Goal: Contribute content: Add original content to the website for others to see

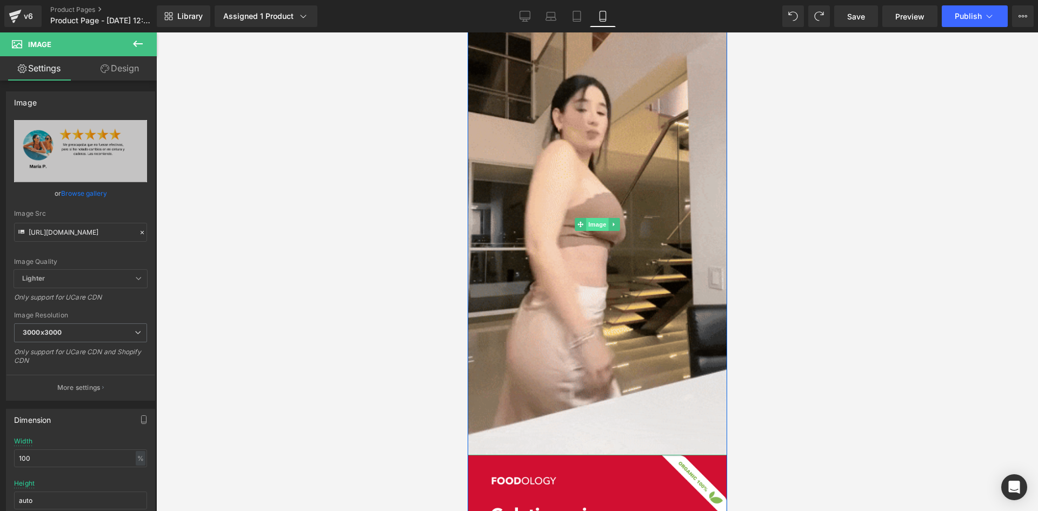
drag, startPoint x: 658, startPoint y: 225, endPoint x: 589, endPoint y: 226, distance: 69.7
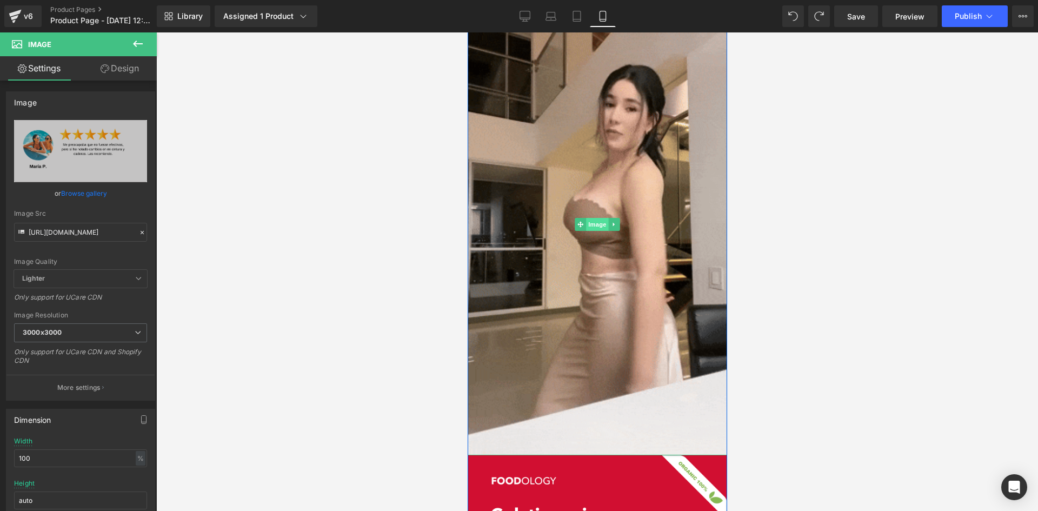
click at [659, 225] on img at bounding box center [596, 224] width 259 height 461
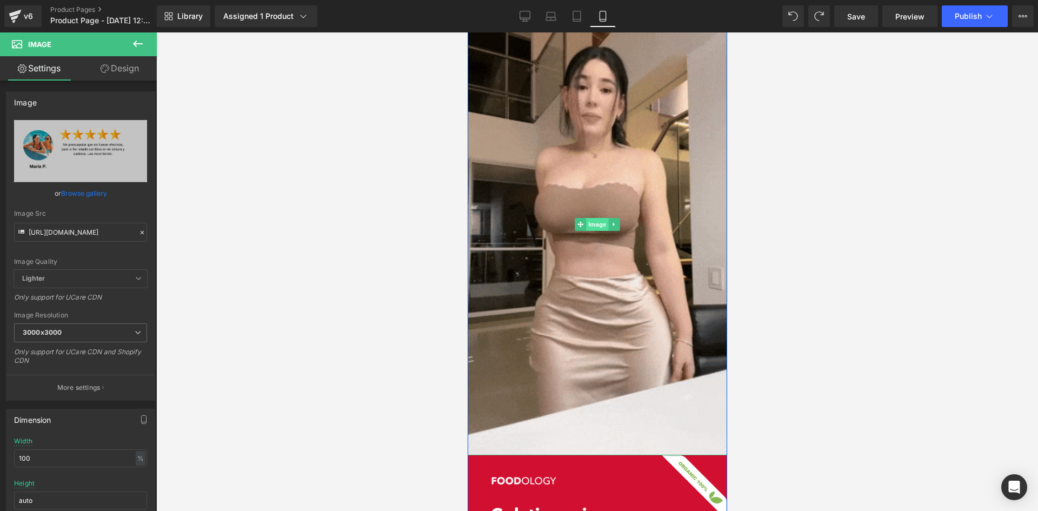
click at [589, 226] on span "Image" at bounding box center [596, 224] width 23 height 13
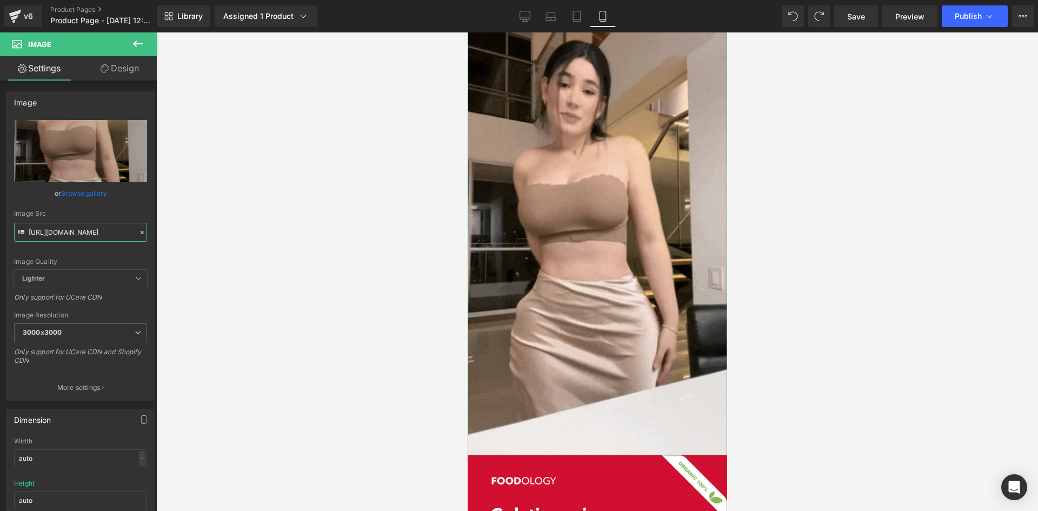
scroll to position [0, 551]
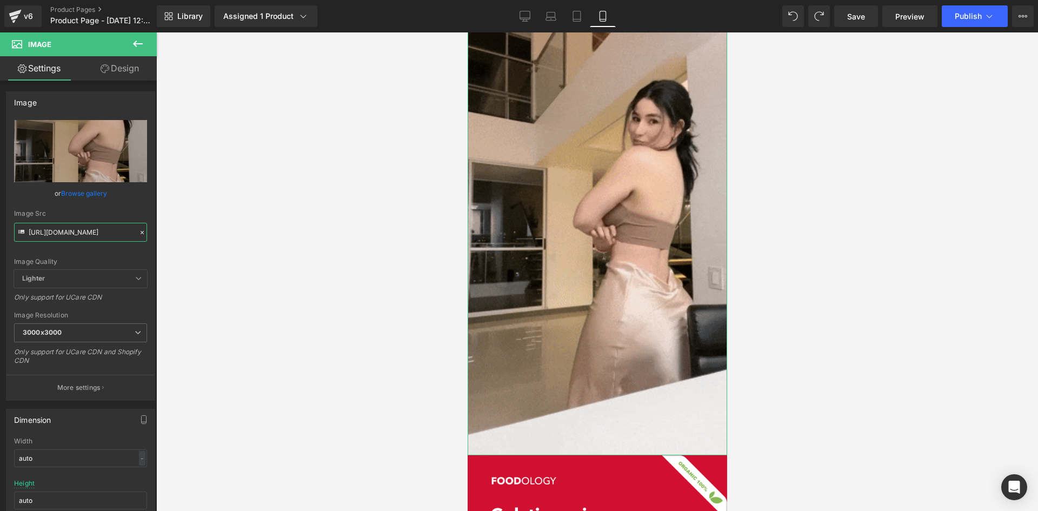
drag, startPoint x: 28, startPoint y: 231, endPoint x: 198, endPoint y: 232, distance: 170.8
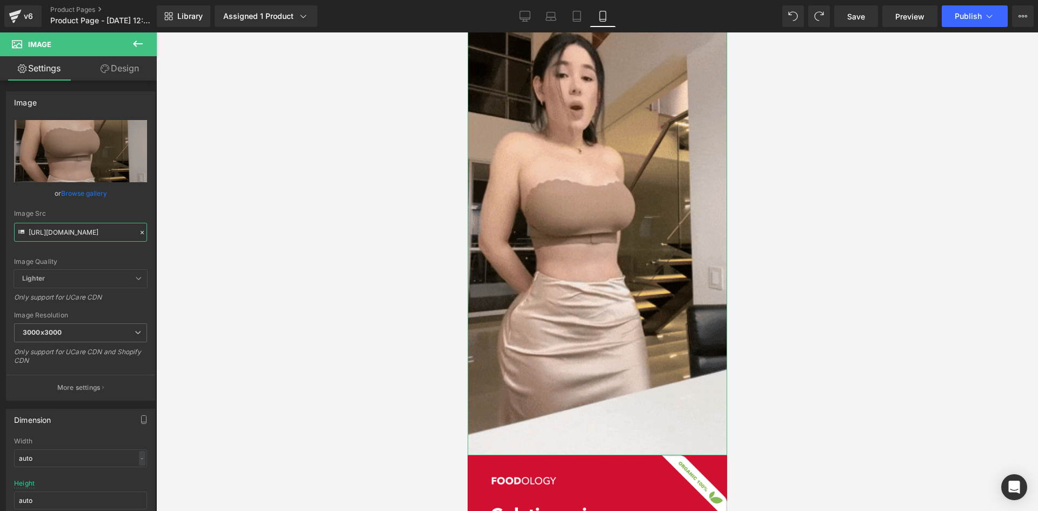
click at [198, 232] on div "Image You are previewing how the will restyle your page. You can not edit Eleme…" at bounding box center [519, 264] width 1038 height 529
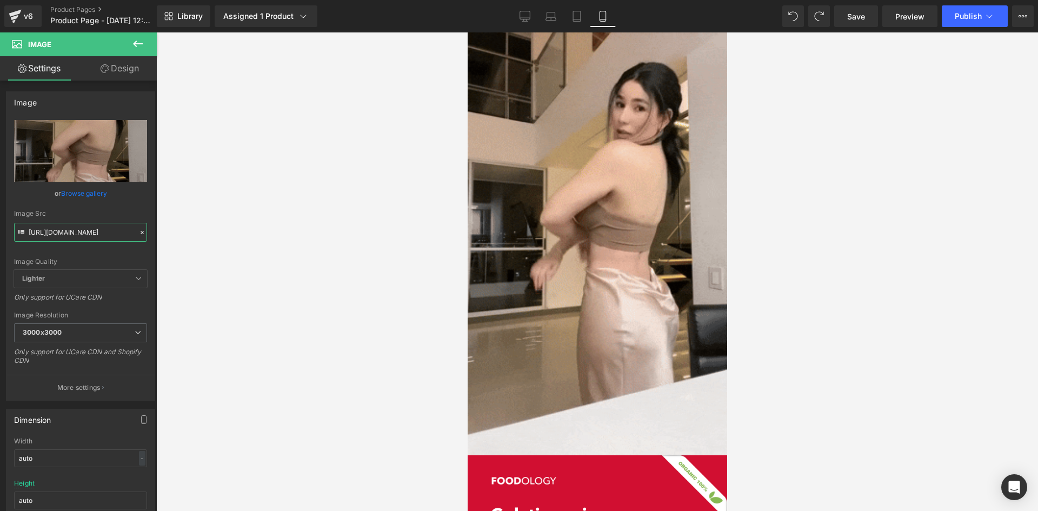
paste input "[DOMAIN_NAME][URL]"
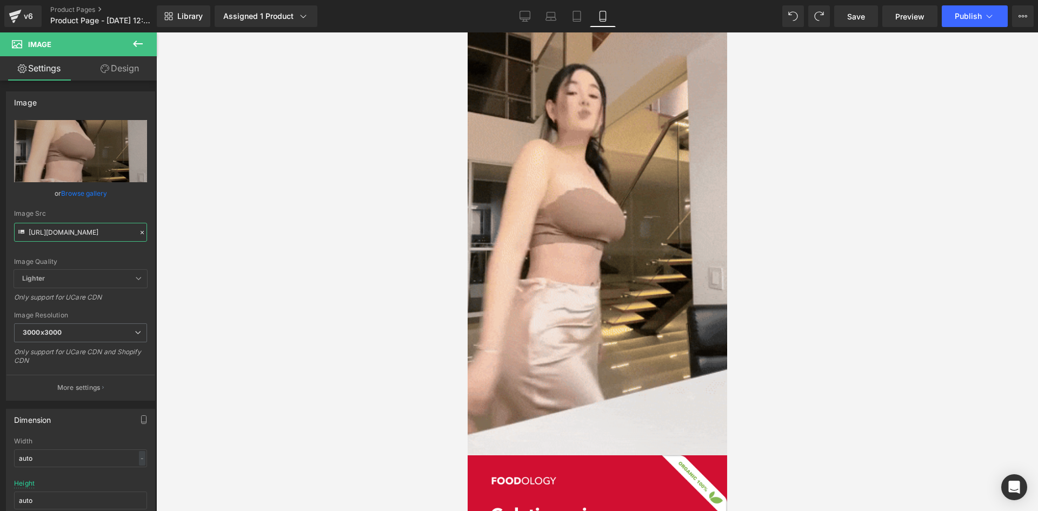
scroll to position [0, 2]
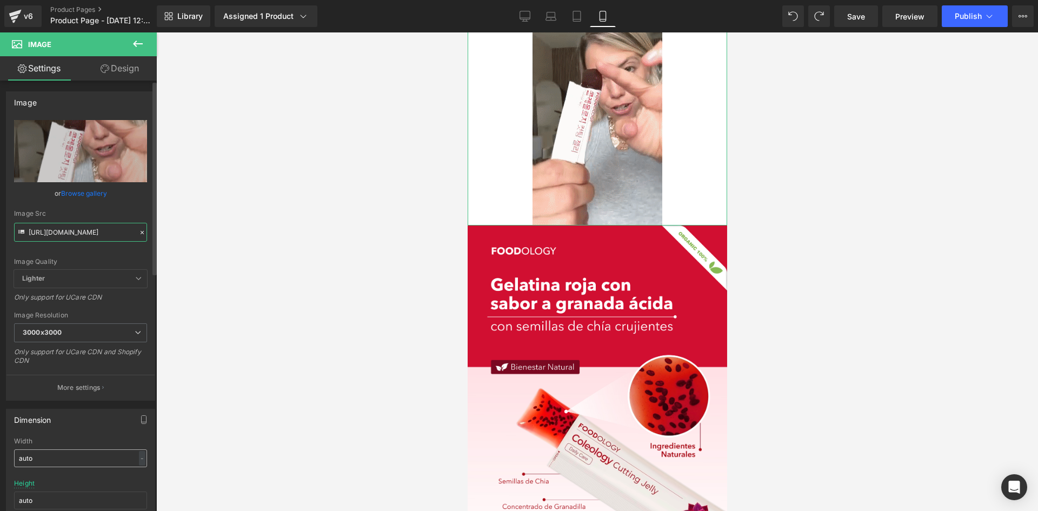
type input "[URL][DOMAIN_NAME]"
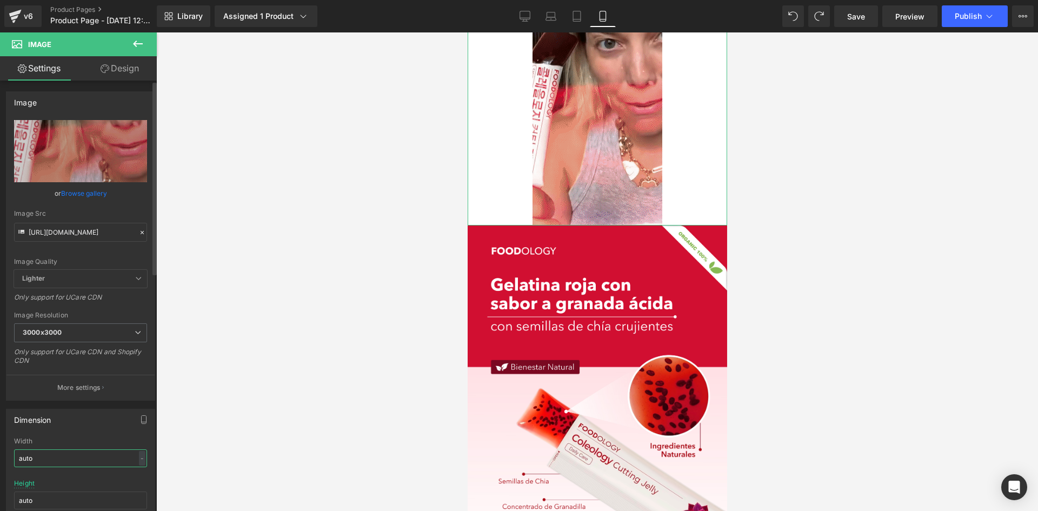
scroll to position [0, 0]
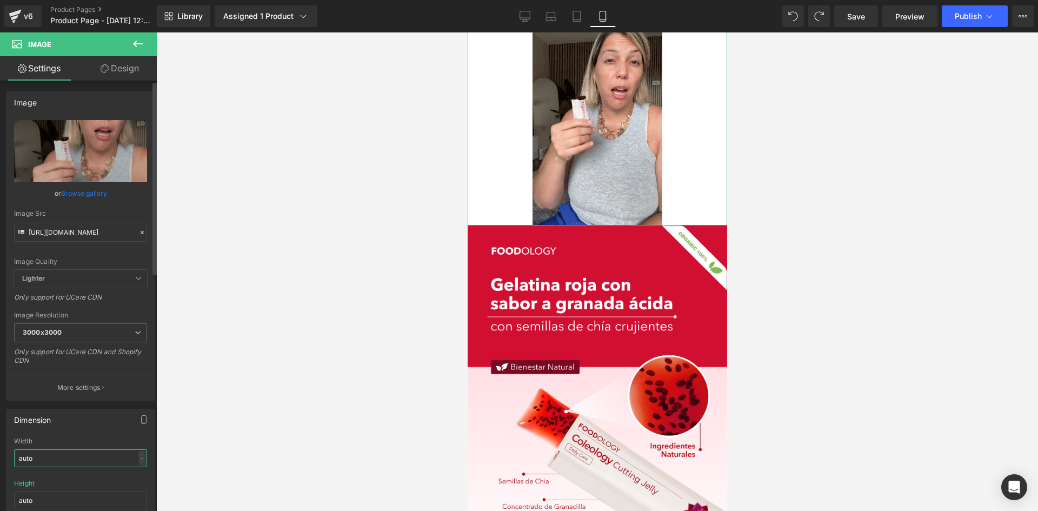
click at [65, 462] on input "auto" at bounding box center [80, 458] width 133 height 18
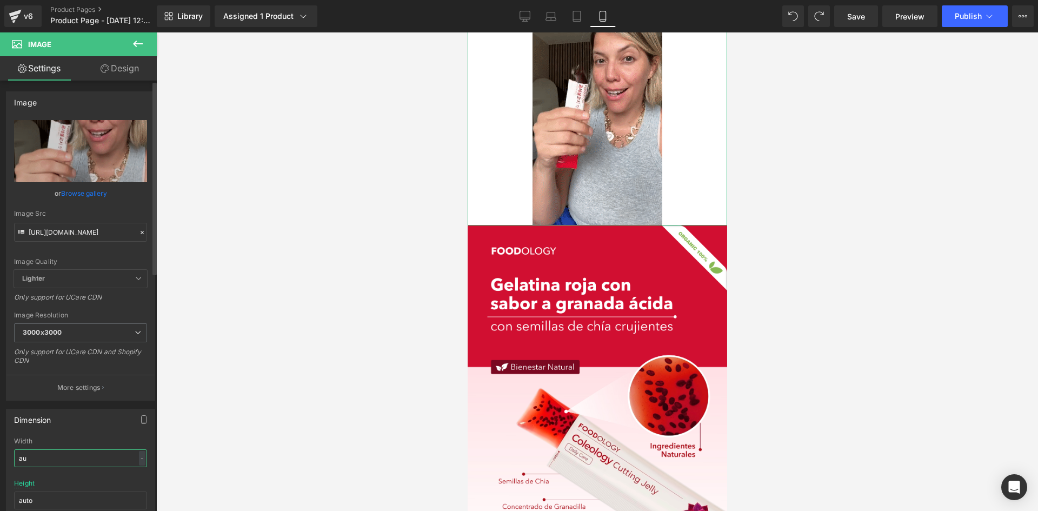
type input "a"
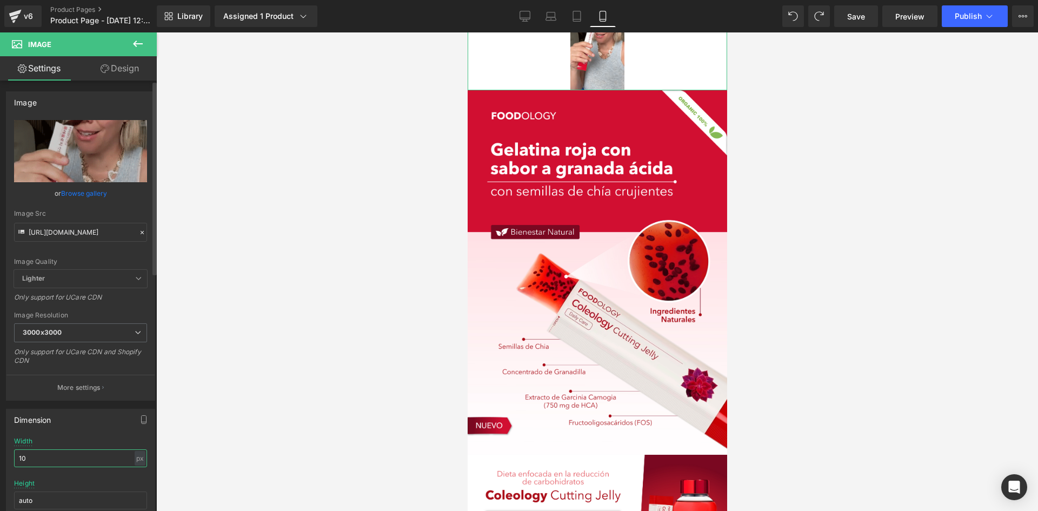
type input "1"
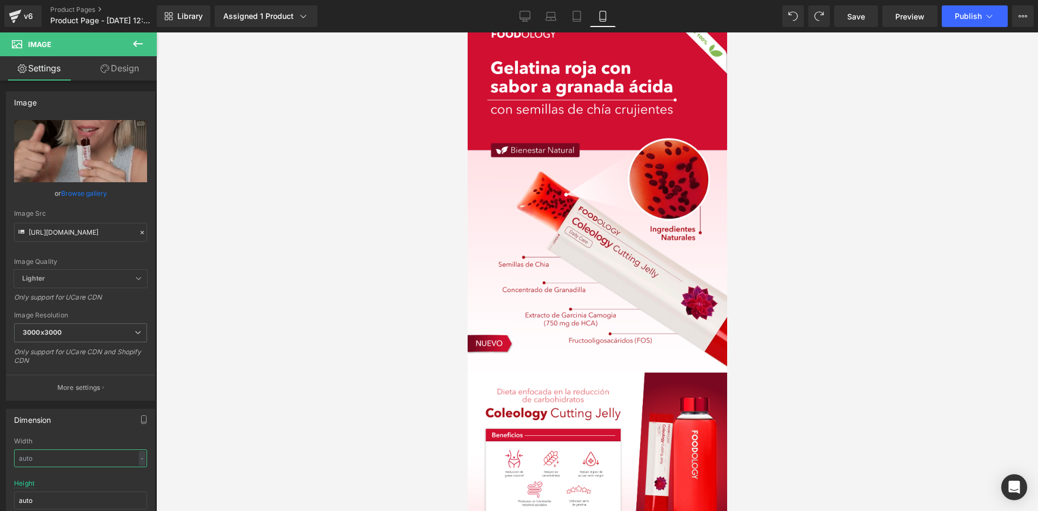
scroll to position [2621, 0]
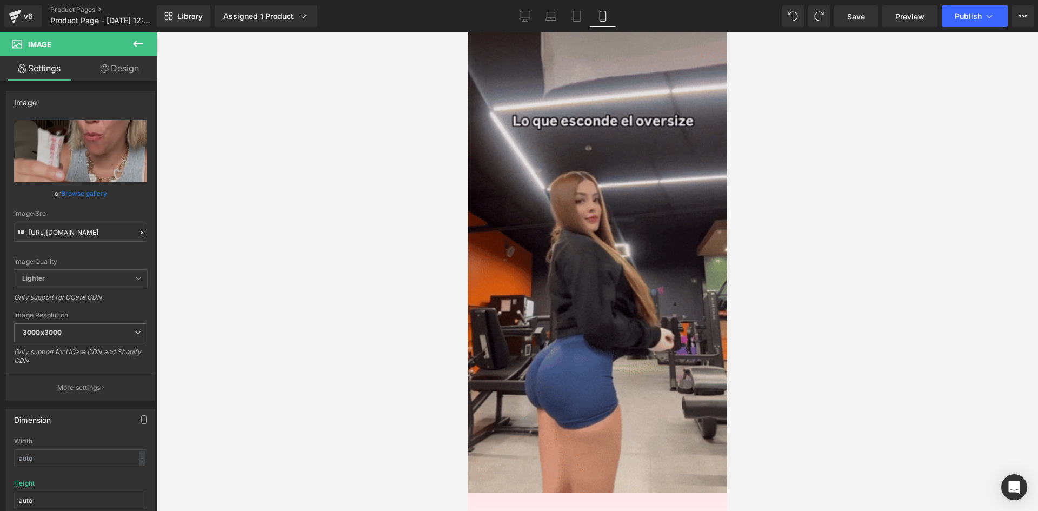
click at [602, 298] on img at bounding box center [596, 262] width 259 height 461
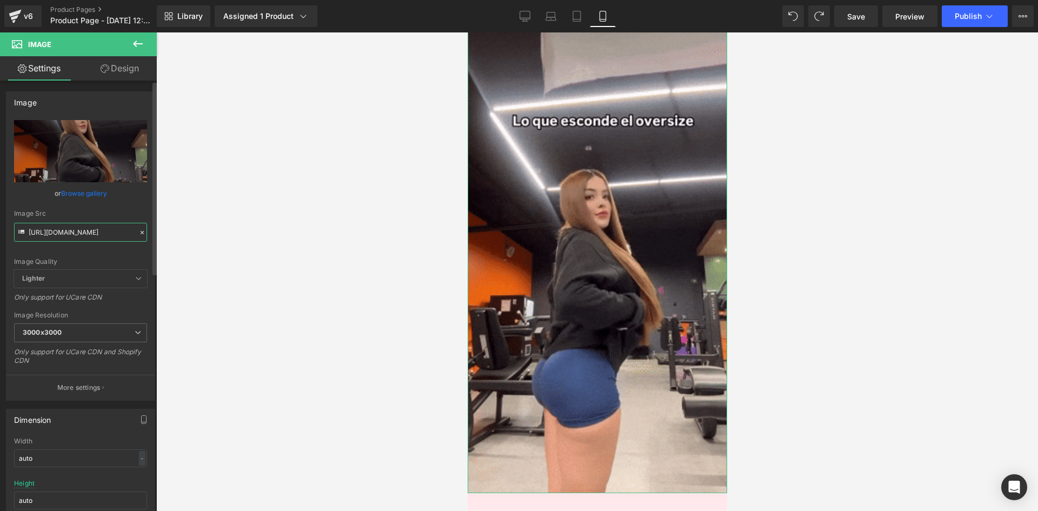
scroll to position [0, 536]
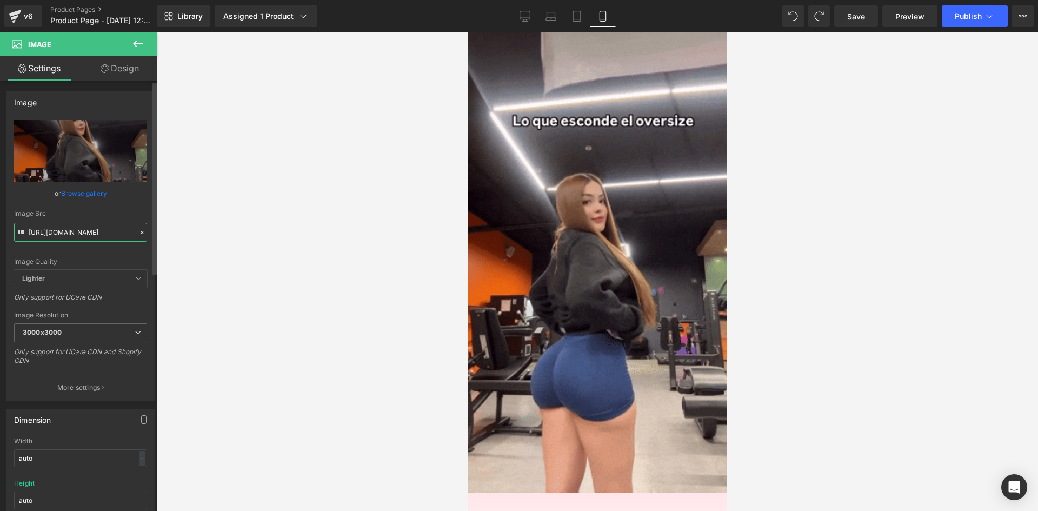
drag, startPoint x: 30, startPoint y: 232, endPoint x: 144, endPoint y: 233, distance: 114.6
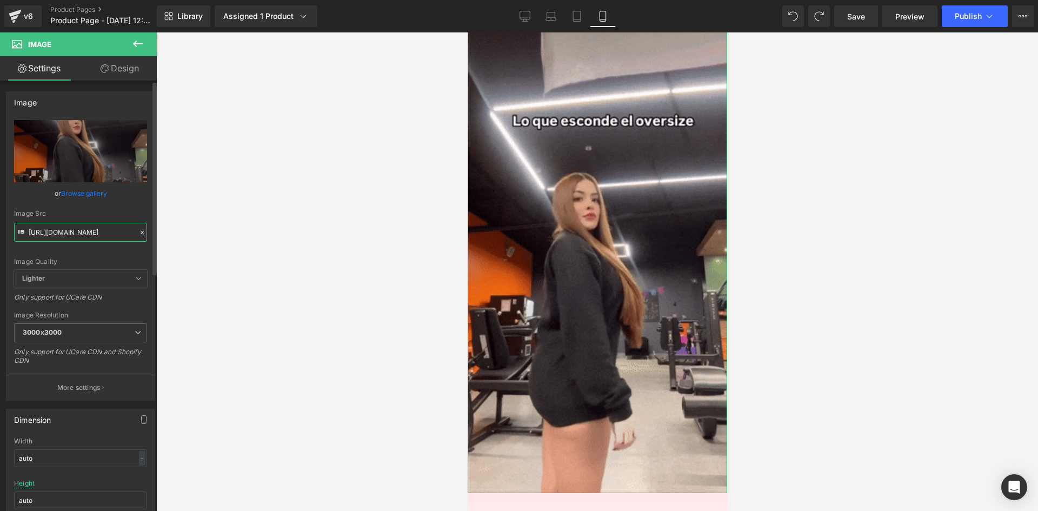
click at [144, 233] on div "[URL][DOMAIN_NAME] Replace Image Upload image or Browse gallery Image Src [URL]…" at bounding box center [80, 260] width 148 height 280
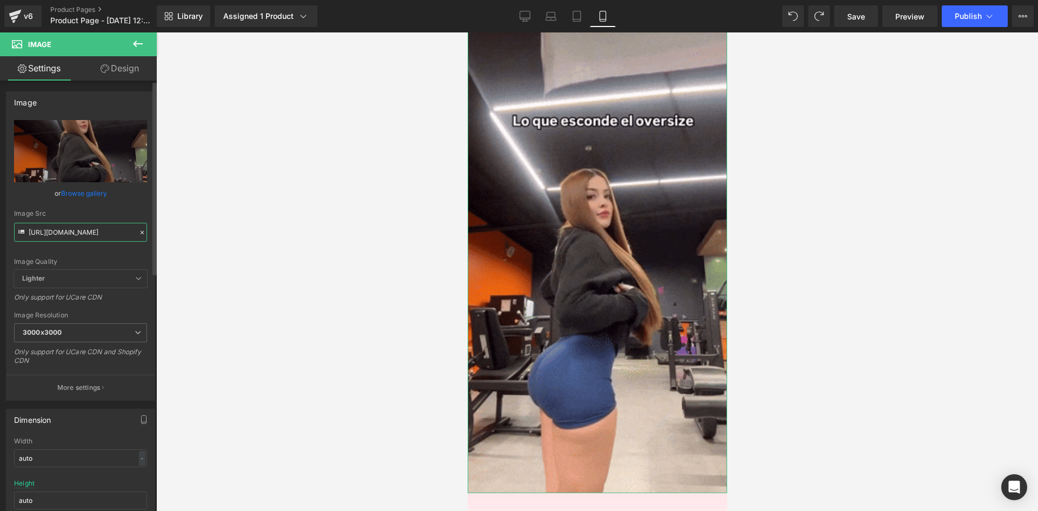
paste input "[DOMAIN_NAME][URL]"
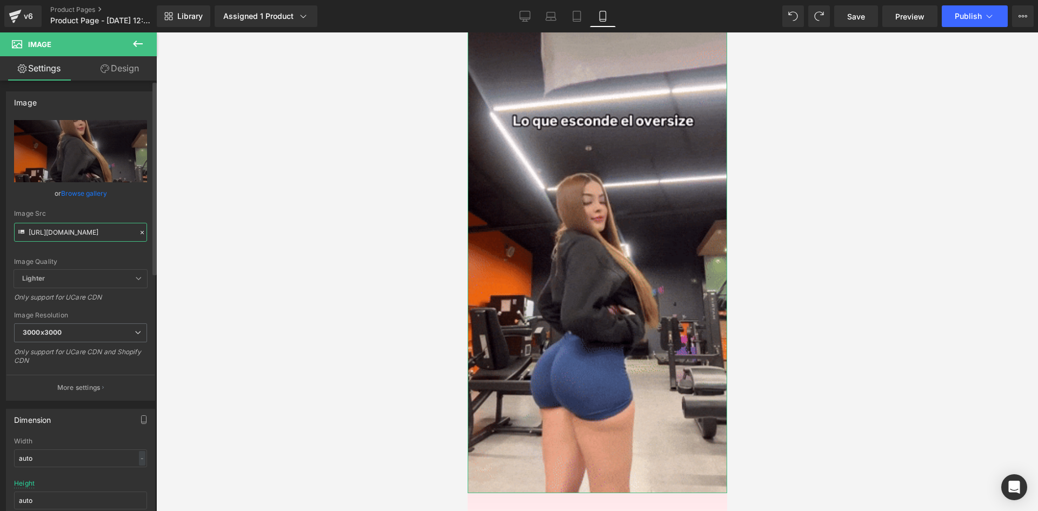
scroll to position [0, 8]
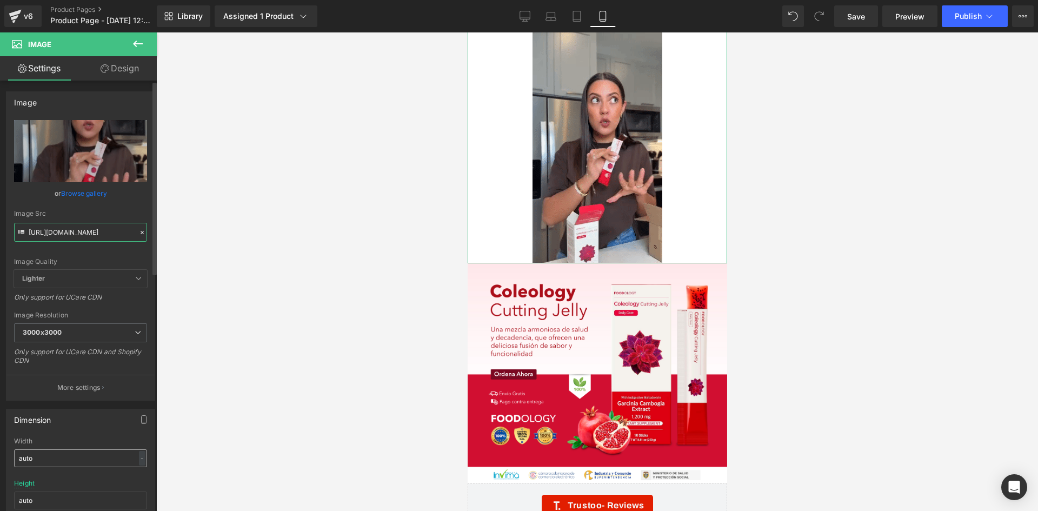
type input "[URL][DOMAIN_NAME]"
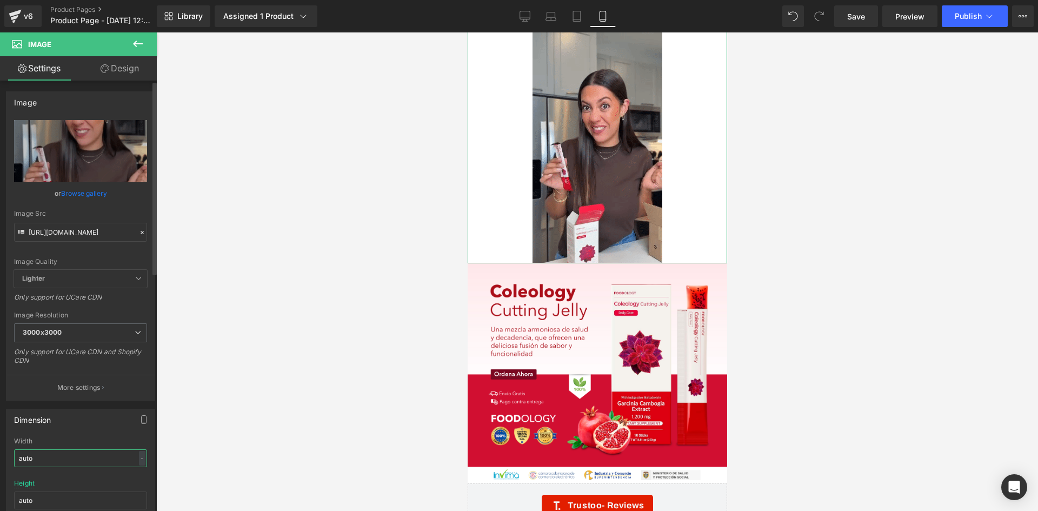
scroll to position [0, 0]
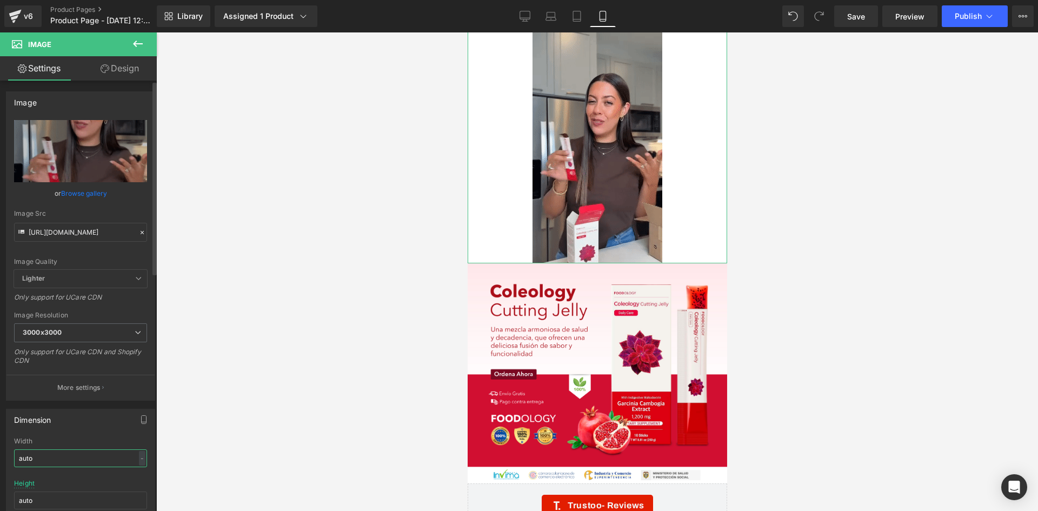
click at [68, 459] on input "auto" at bounding box center [80, 458] width 133 height 18
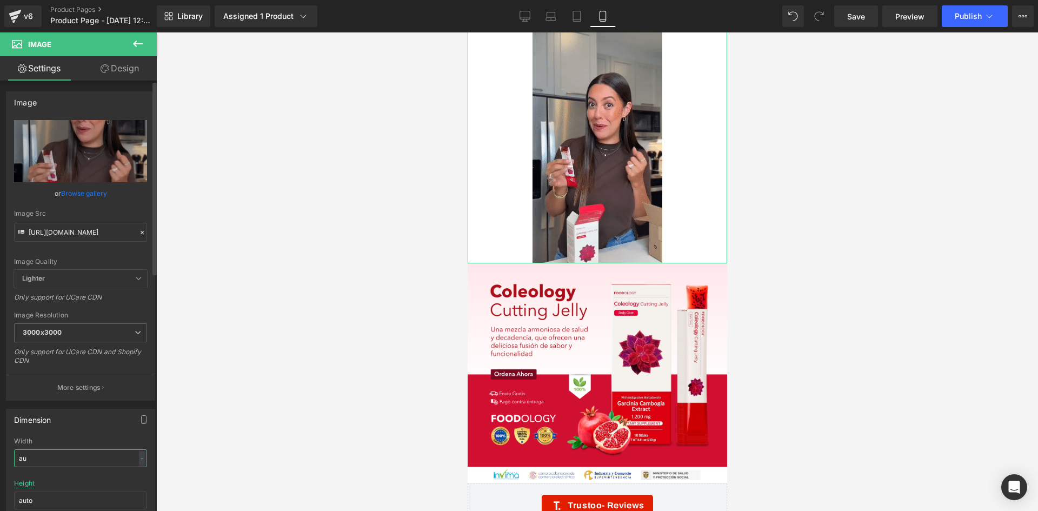
type input "a"
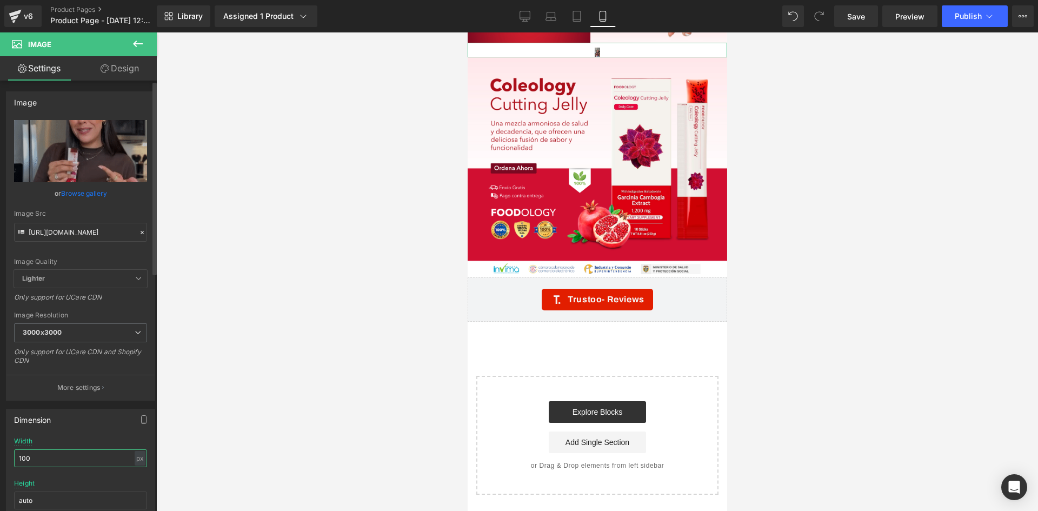
scroll to position [2607, 0]
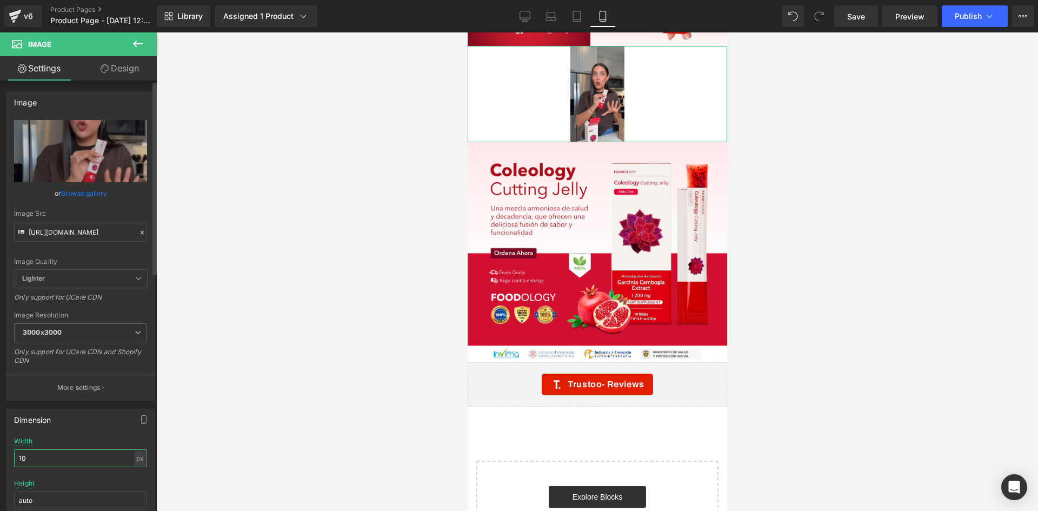
type input "1"
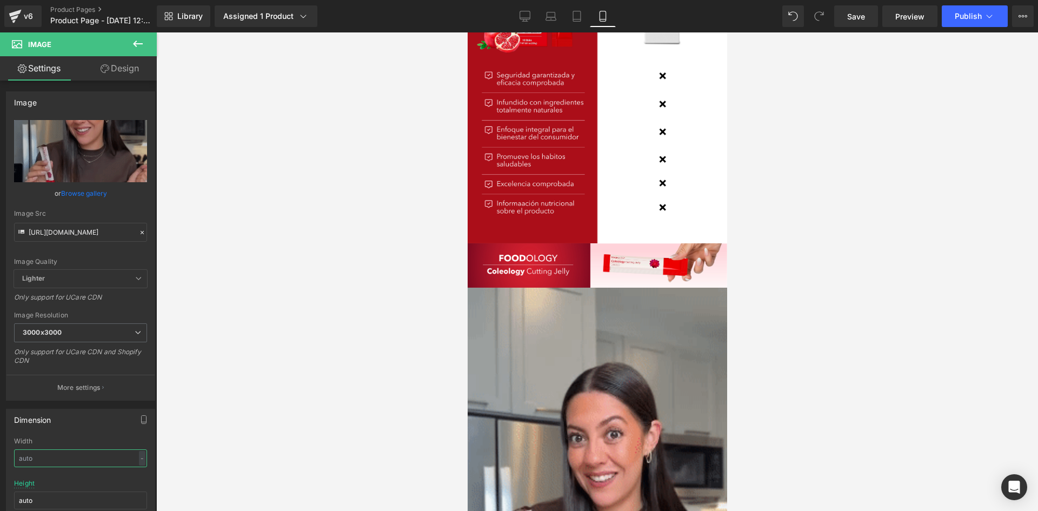
scroll to position [3055, 0]
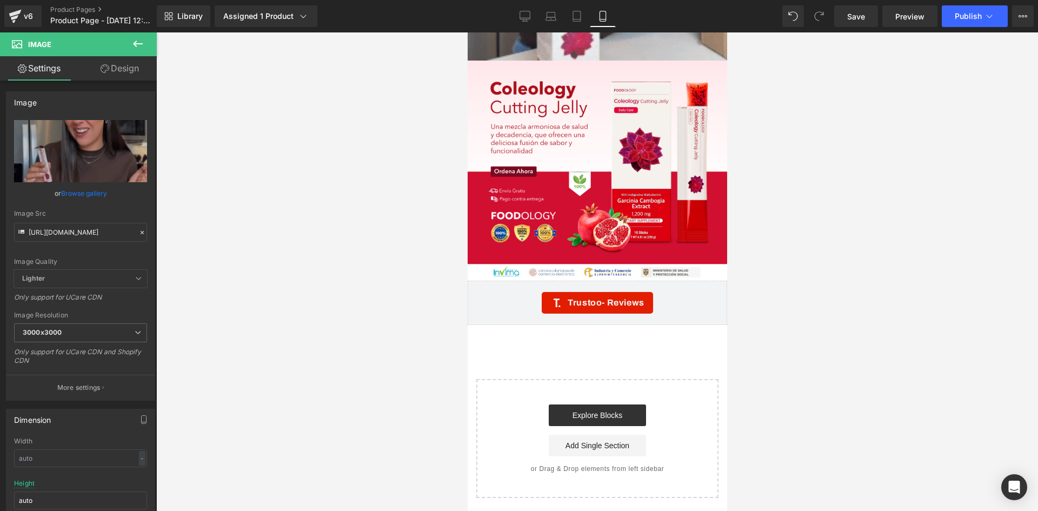
click at [273, 348] on div at bounding box center [596, 271] width 881 height 478
click at [138, 42] on icon at bounding box center [137, 43] width 13 height 13
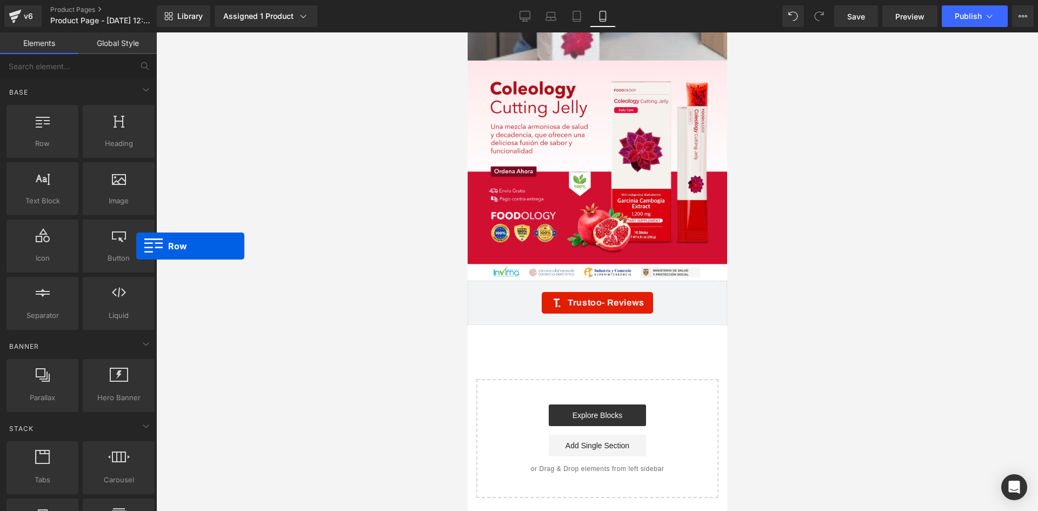
drag, startPoint x: 603, startPoint y: 278, endPoint x: 530, endPoint y: 345, distance: 99.5
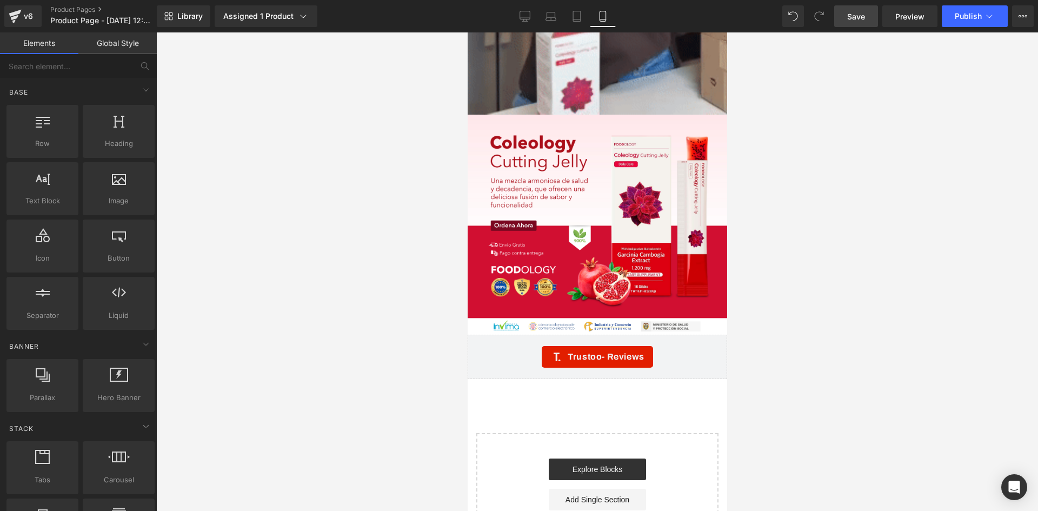
click at [857, 14] on span "Save" at bounding box center [856, 16] width 18 height 11
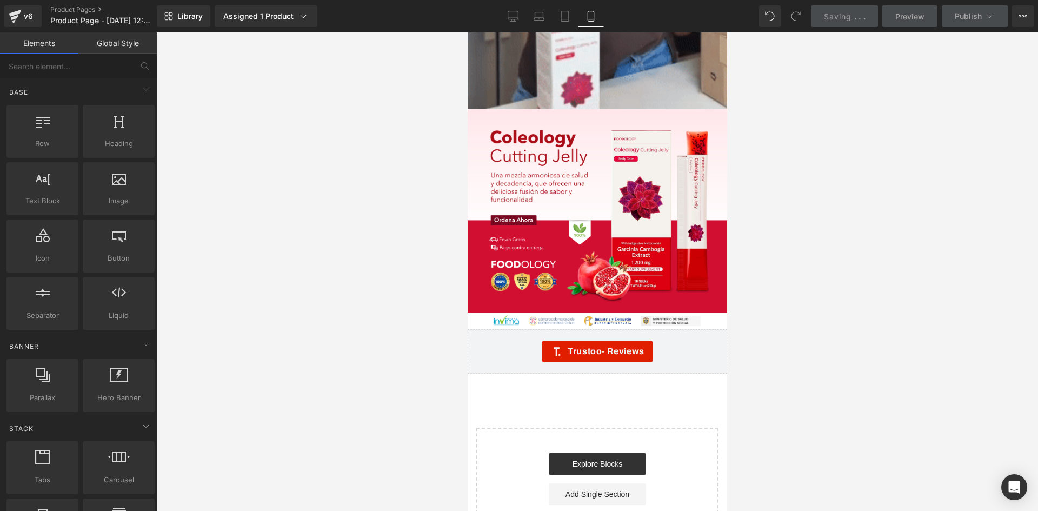
scroll to position [0, 0]
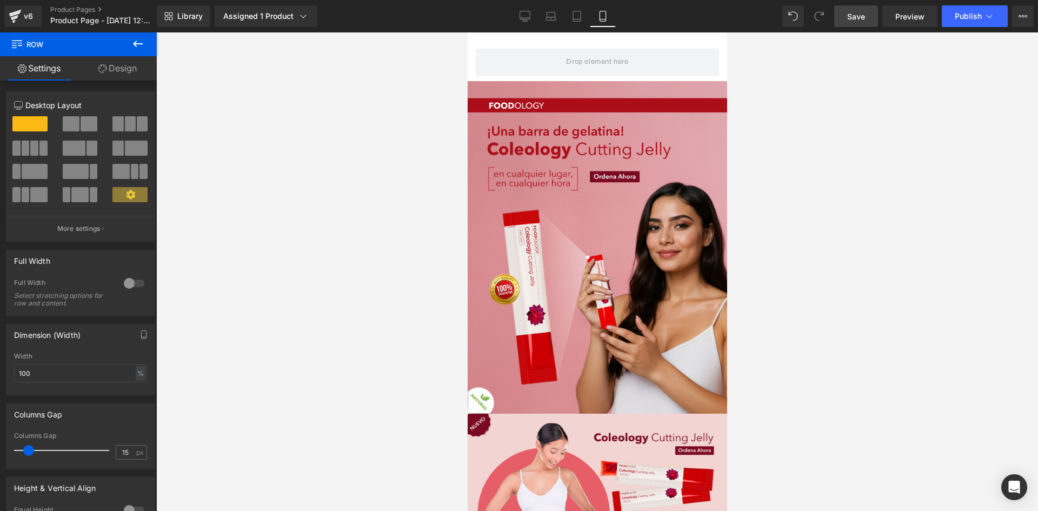
drag, startPoint x: 215, startPoint y: 74, endPoint x: 832, endPoint y: 71, distance: 617.2
click at [832, 72] on div at bounding box center [596, 271] width 881 height 478
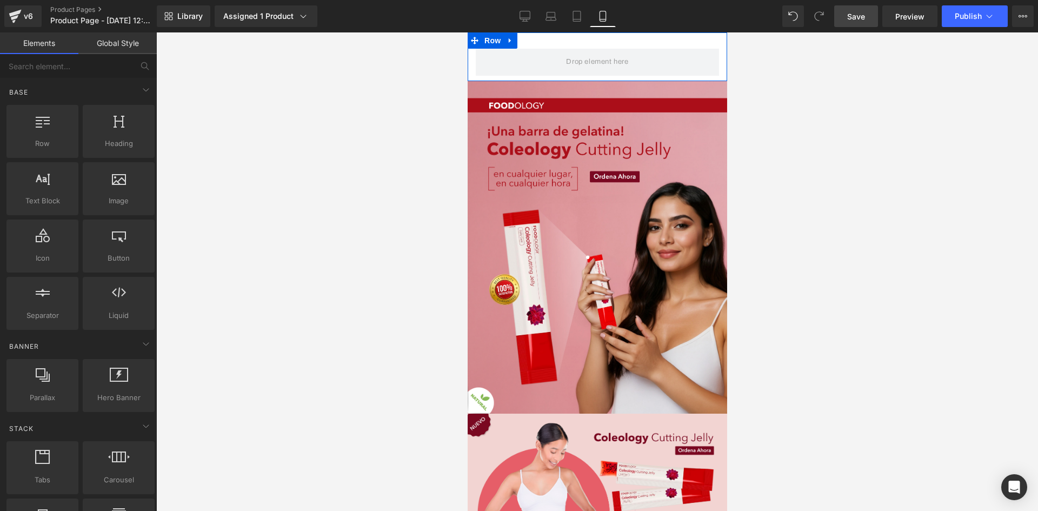
click at [511, 37] on icon at bounding box center [510, 41] width 8 height 8
click at [555, 42] on icon at bounding box center [552, 41] width 8 height 8
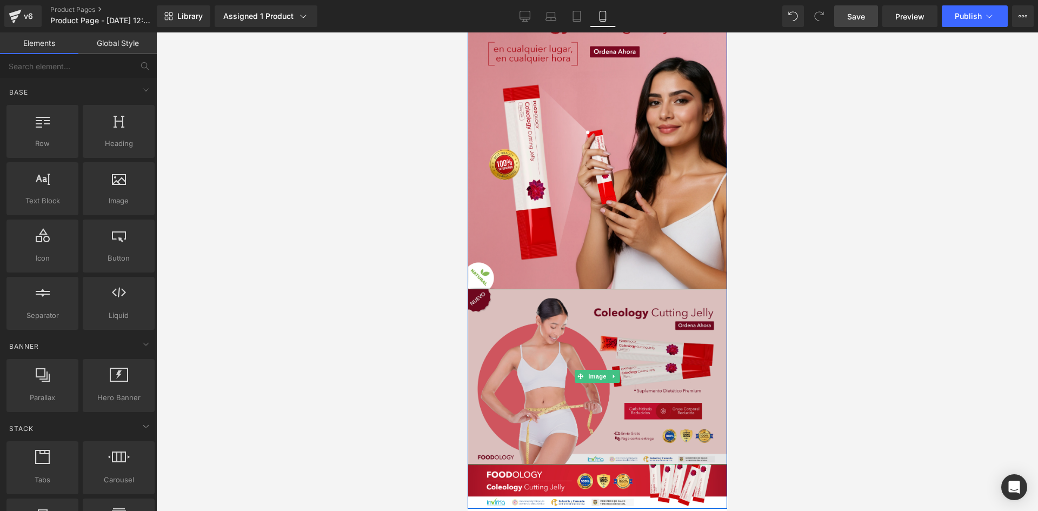
scroll to position [108, 0]
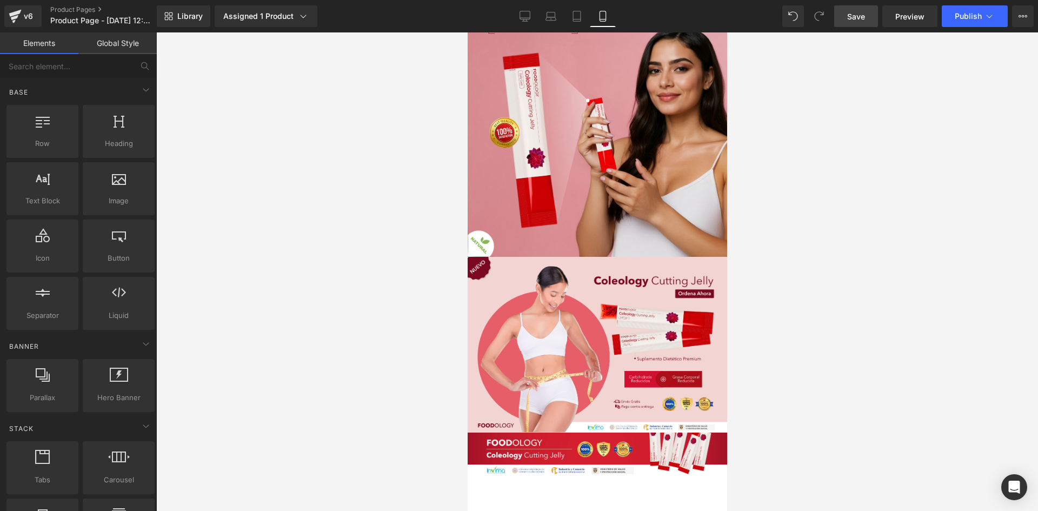
drag, startPoint x: 1217, startPoint y: 465, endPoint x: 613, endPoint y: 509, distance: 604.8
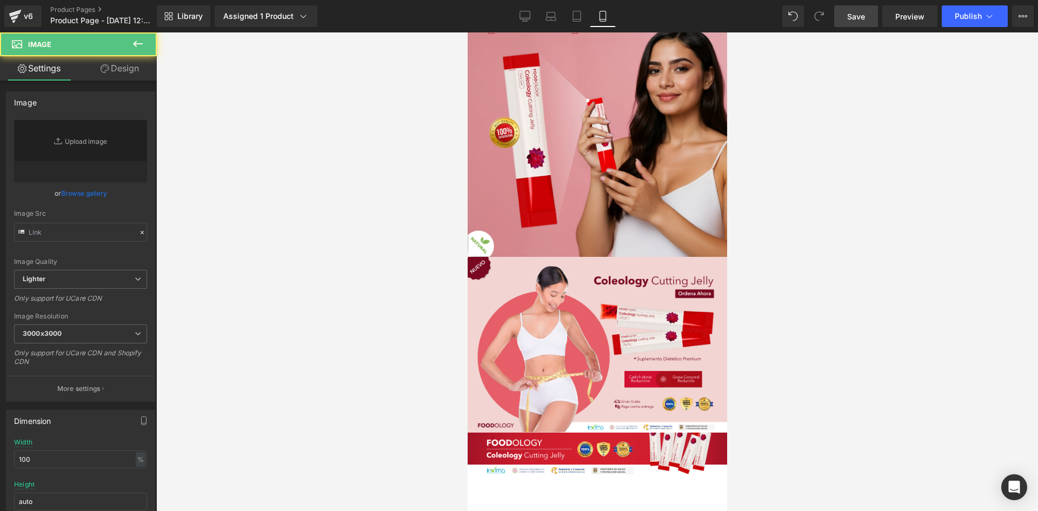
scroll to position [703, 0]
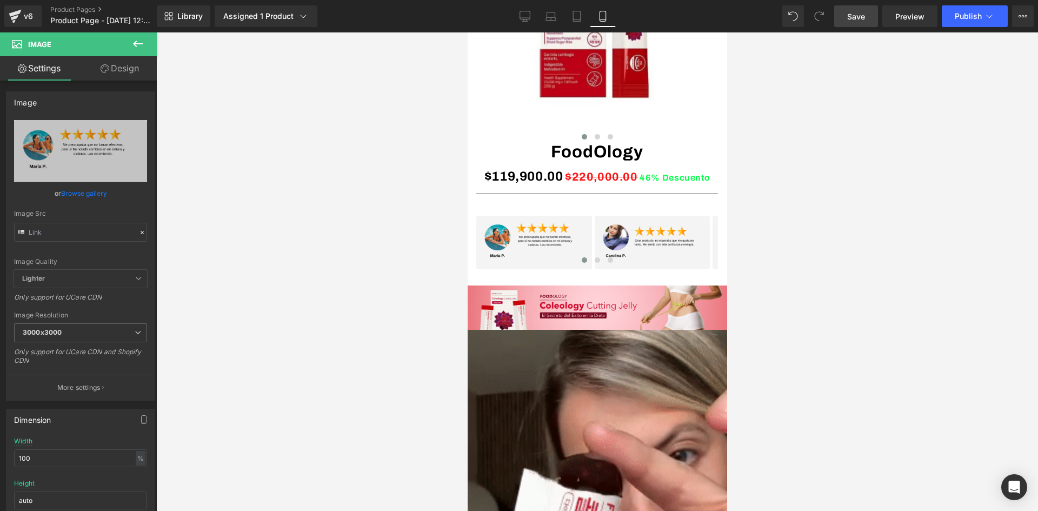
type input "[URL][DOMAIN_NAME]"
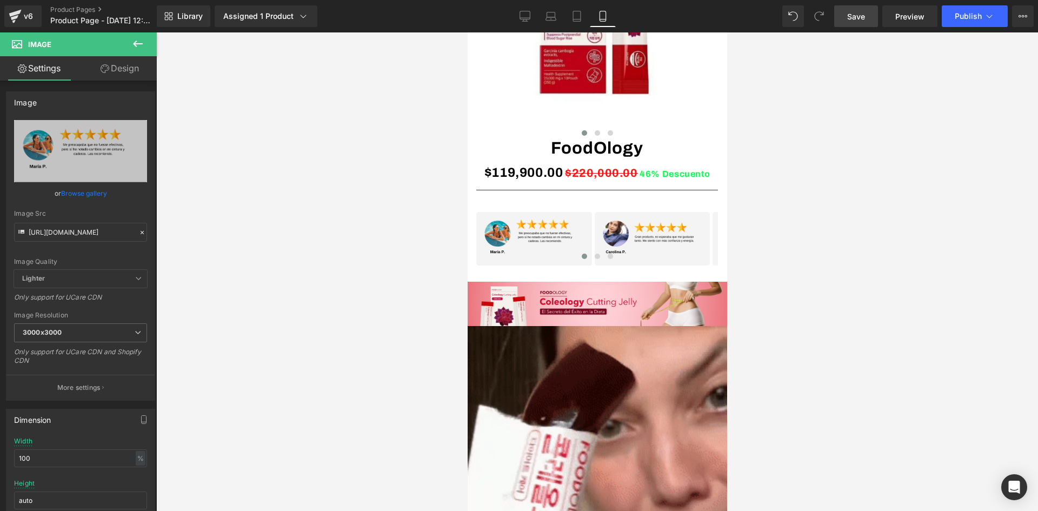
scroll to position [0, 0]
